Goal: Find specific page/section

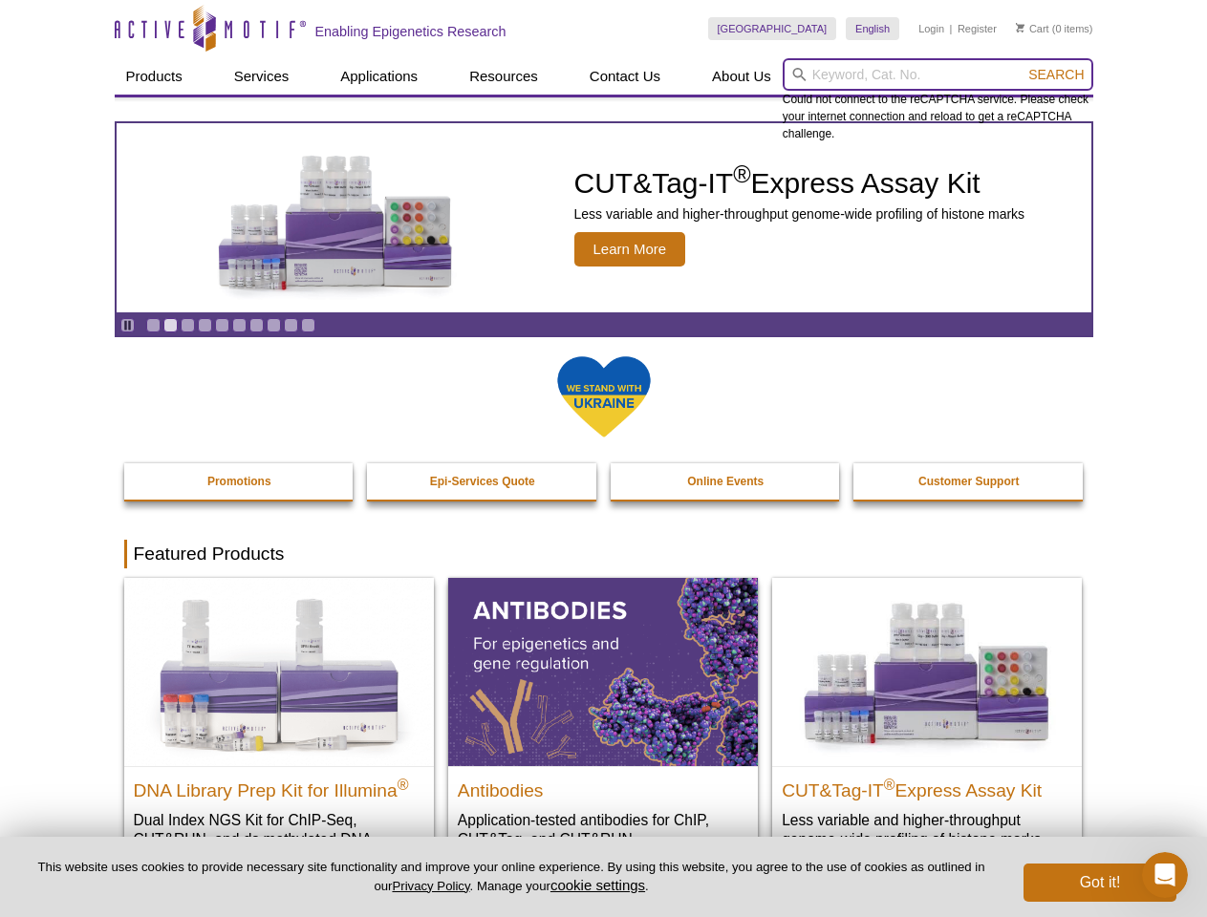
click at [937, 75] on input "search" at bounding box center [938, 74] width 311 height 32
click at [1056, 75] on span "Search" at bounding box center [1055, 74] width 55 height 15
click at [127, 325] on icon "Pause" at bounding box center [127, 325] width 12 height 12
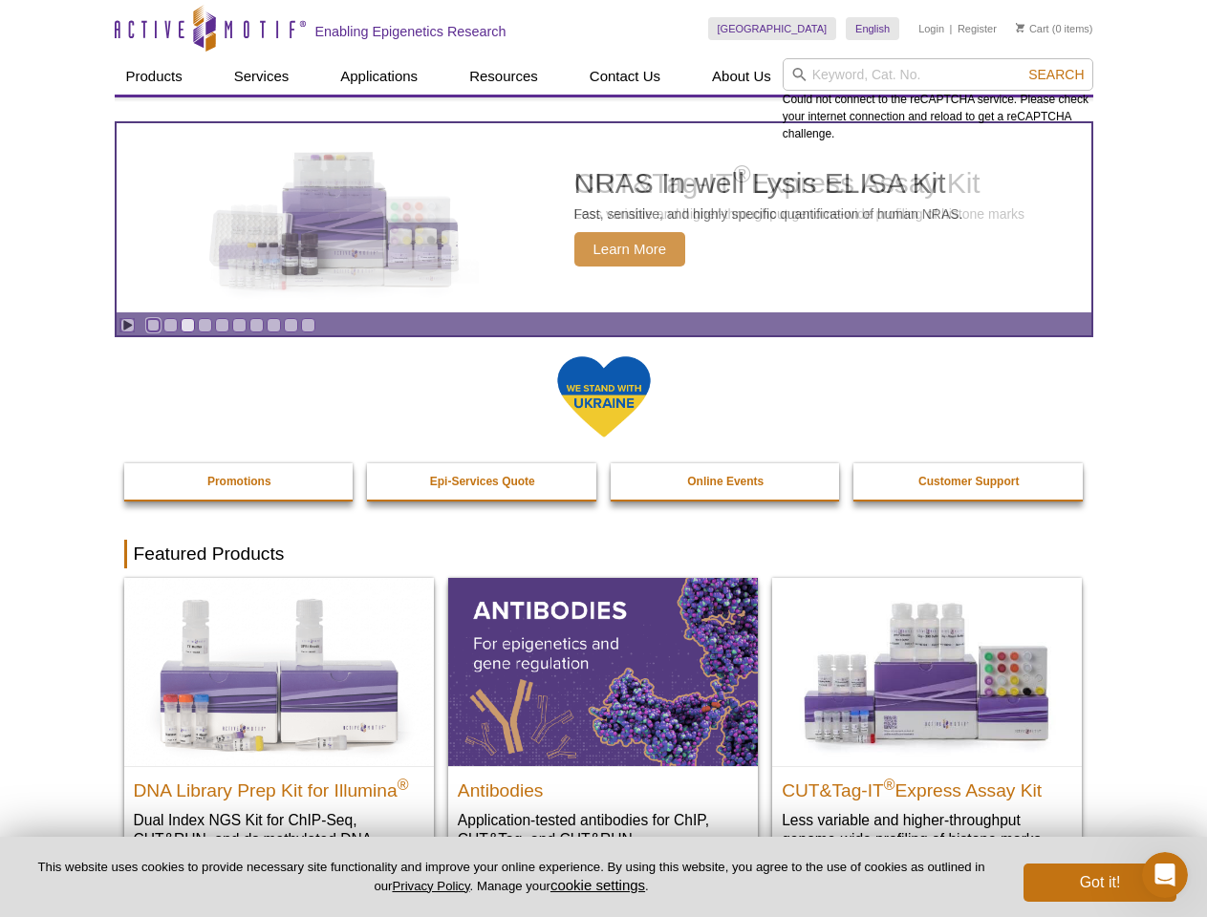
click at [153, 325] on link "Go to slide 1" at bounding box center [153, 325] width 14 height 14
click at [170, 325] on link "Go to slide 2" at bounding box center [170, 325] width 14 height 14
click at [187, 325] on link "Go to slide 3" at bounding box center [188, 325] width 14 height 14
